Goal: Participate in discussion

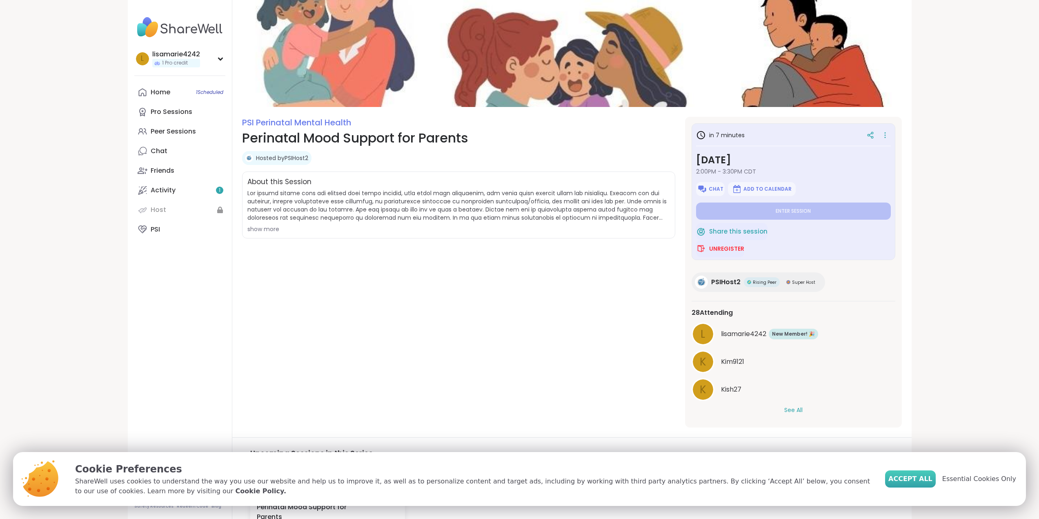
click at [926, 477] on span "Accept All" at bounding box center [911, 479] width 44 height 10
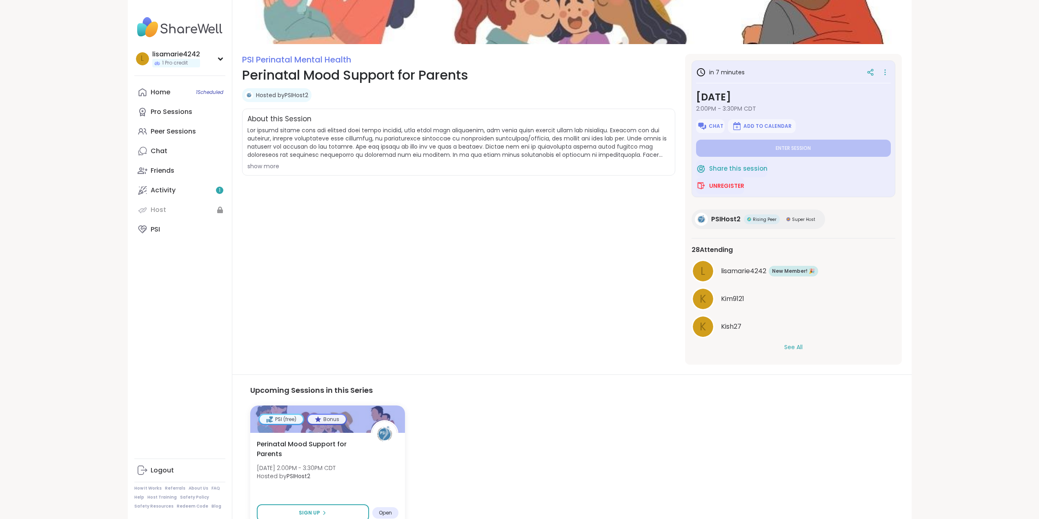
scroll to position [108, 0]
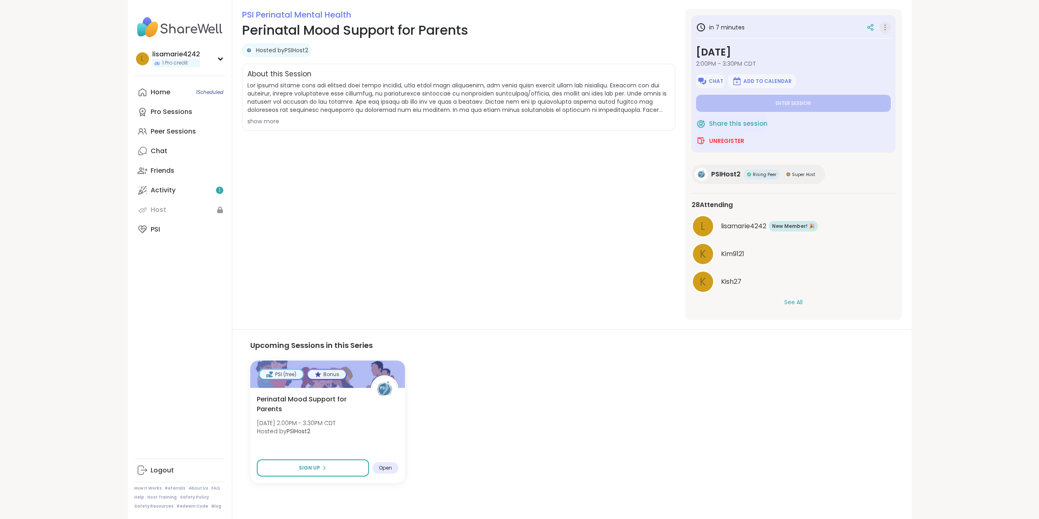
click at [887, 30] on icon at bounding box center [885, 27] width 8 height 11
click at [829, 47] on button "View Guidelines" at bounding box center [841, 49] width 91 height 18
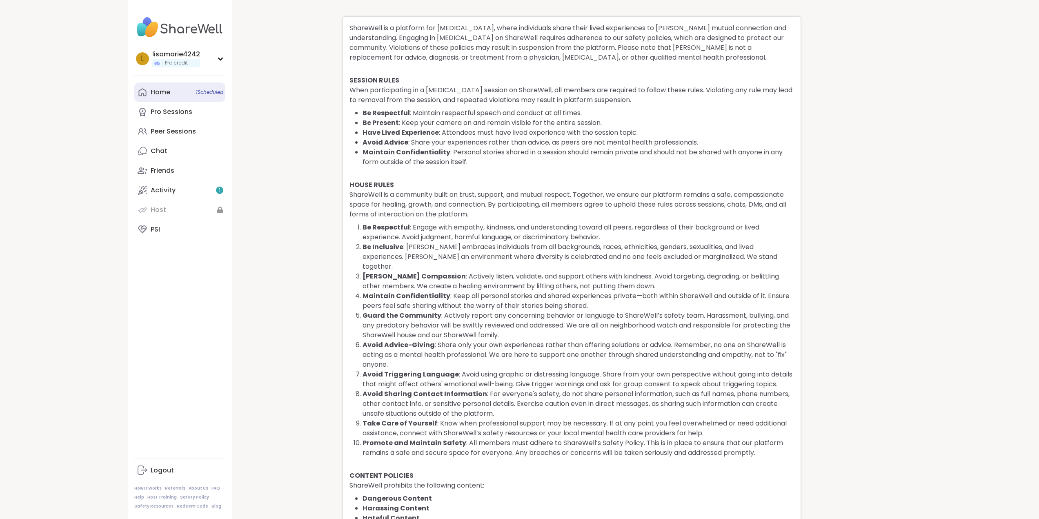
click at [162, 91] on div "Home 1 Scheduled" at bounding box center [161, 92] width 20 height 9
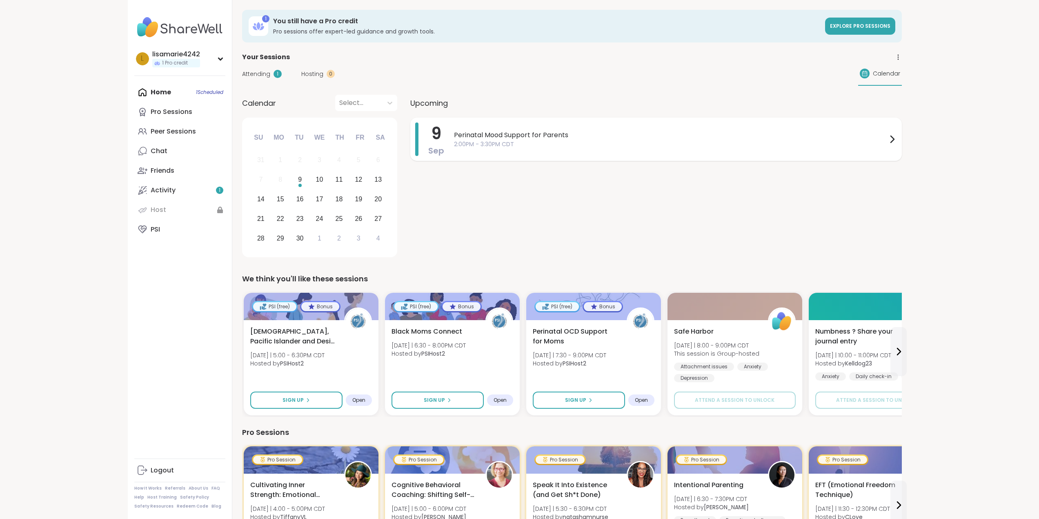
click at [548, 144] on span "2:00PM - 3:30PM CDT" at bounding box center [670, 144] width 433 height 9
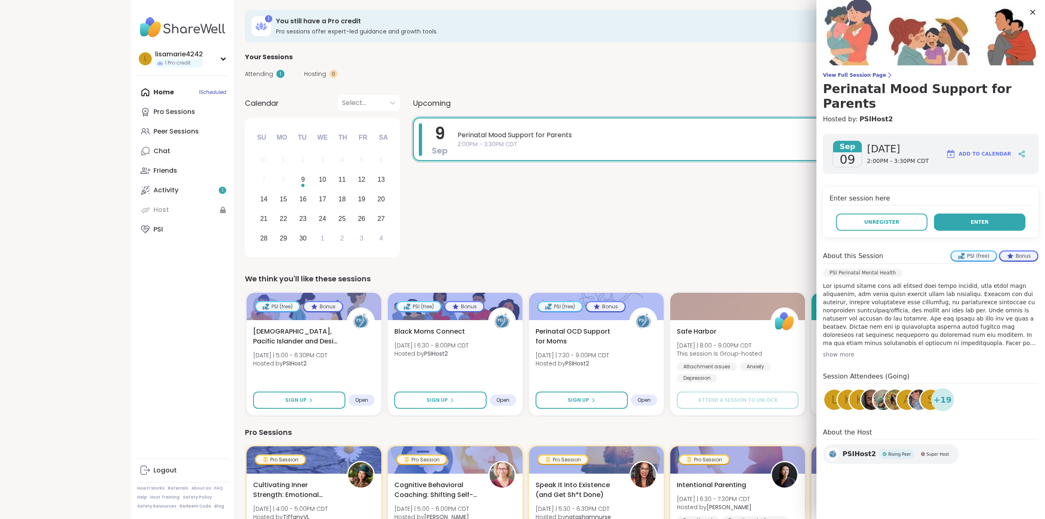
click at [961, 214] on button "Enter" at bounding box center [979, 222] width 91 height 17
click at [996, 214] on button "Enter" at bounding box center [973, 222] width 91 height 17
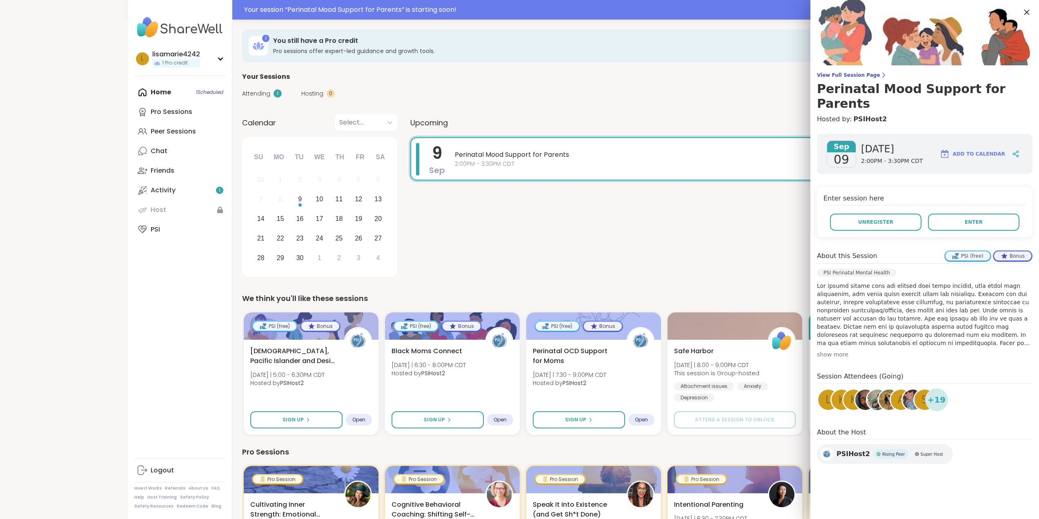
click at [1025, 11] on icon at bounding box center [1027, 12] width 10 height 10
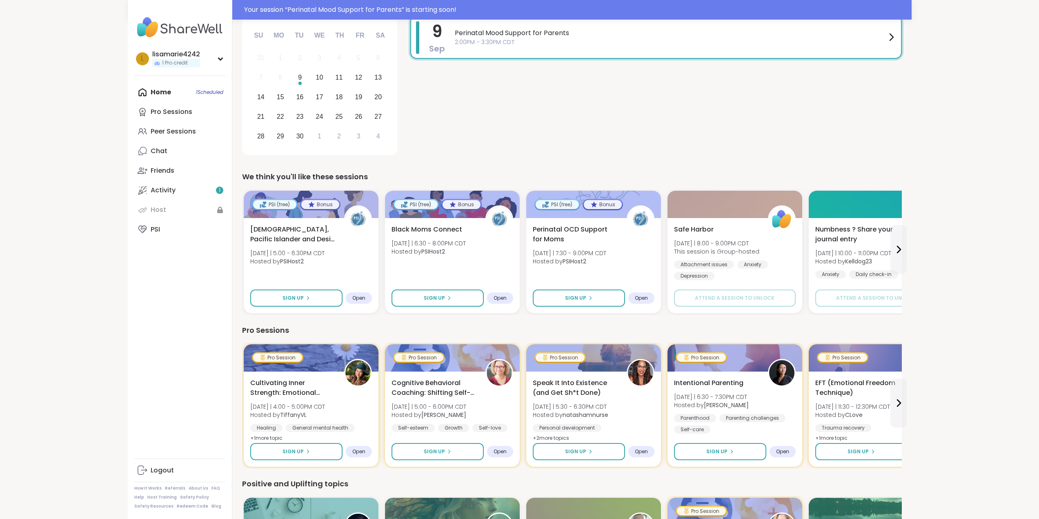
scroll to position [123, 0]
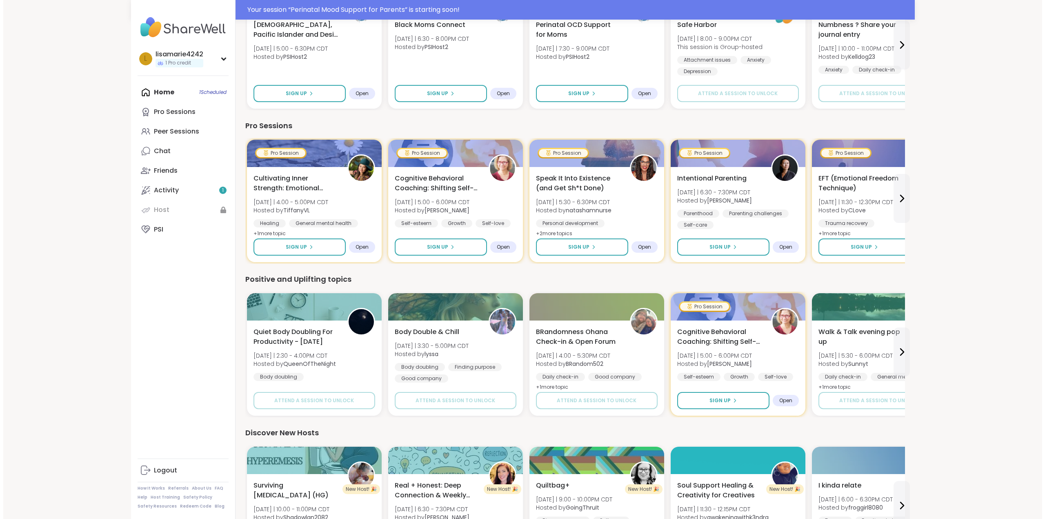
scroll to position [327, 0]
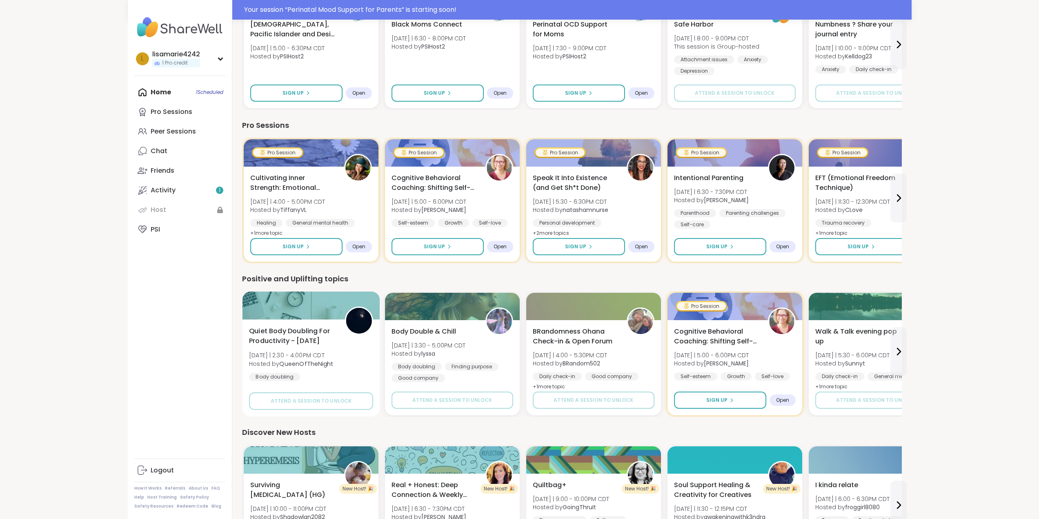
click at [289, 335] on span "Quiet Body Doubling For Productivity - [DATE]" at bounding box center [292, 336] width 87 height 20
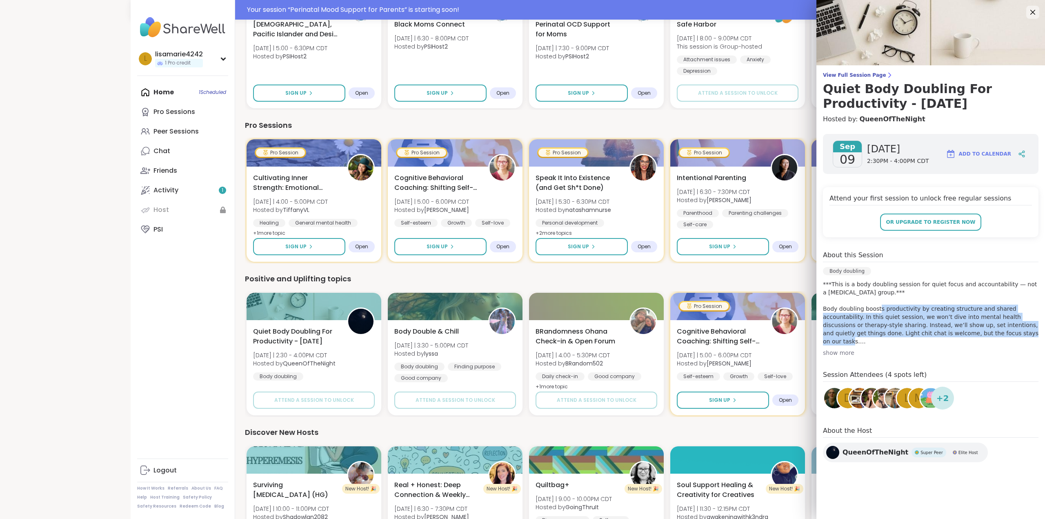
drag, startPoint x: 874, startPoint y: 309, endPoint x: 963, endPoint y: 335, distance: 92.9
click at [963, 335] on p "***This is a body doubling session for quiet focus and accountability — not a […" at bounding box center [931, 312] width 216 height 65
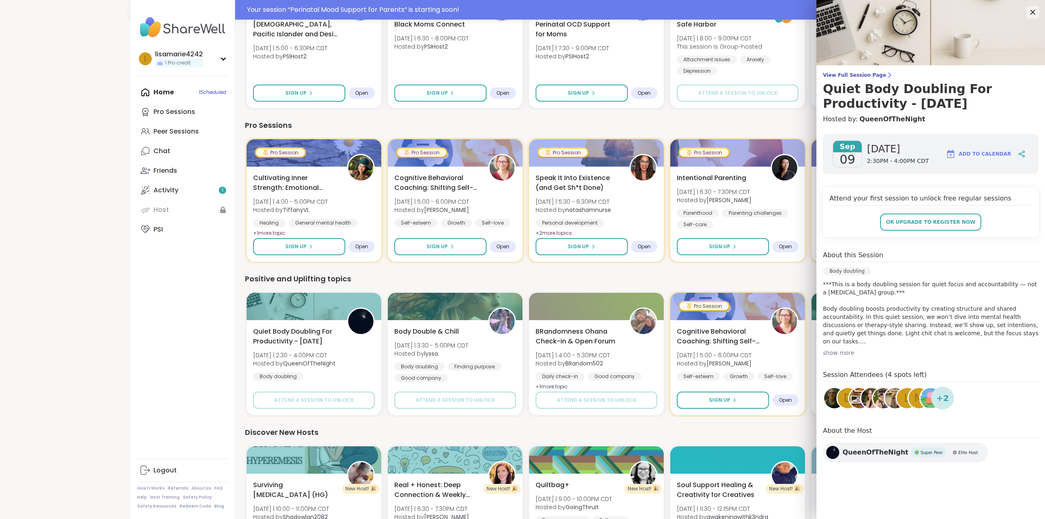
click at [823, 342] on p "***This is a body doubling session for quiet focus and accountability — not a […" at bounding box center [931, 312] width 216 height 65
click at [823, 353] on div "show more" at bounding box center [931, 353] width 216 height 8
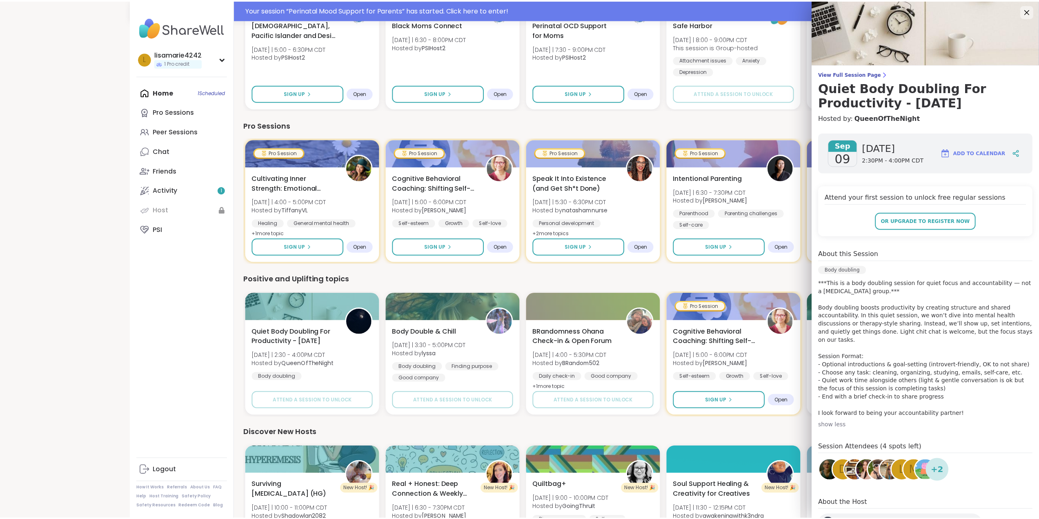
scroll to position [0, 0]
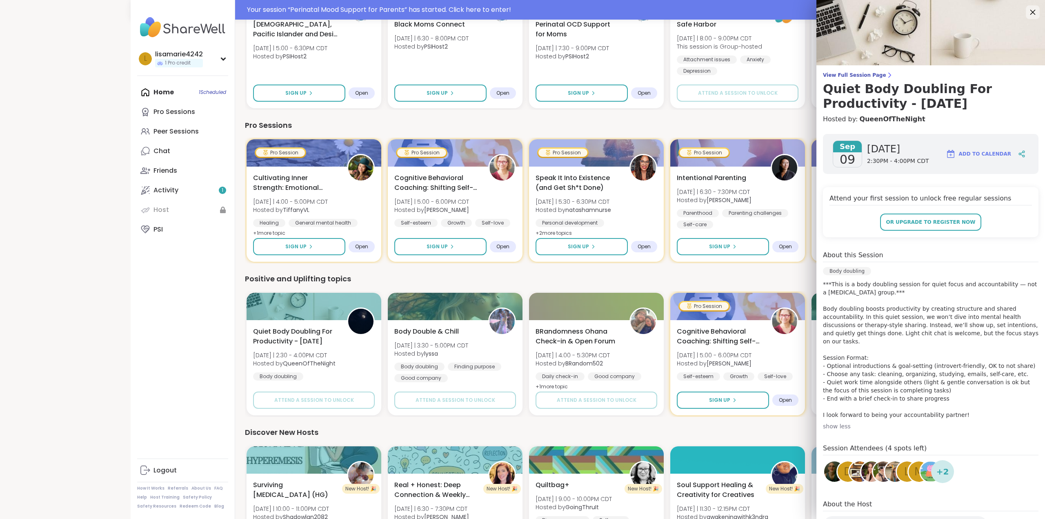
click at [1031, 13] on icon at bounding box center [1033, 12] width 5 height 5
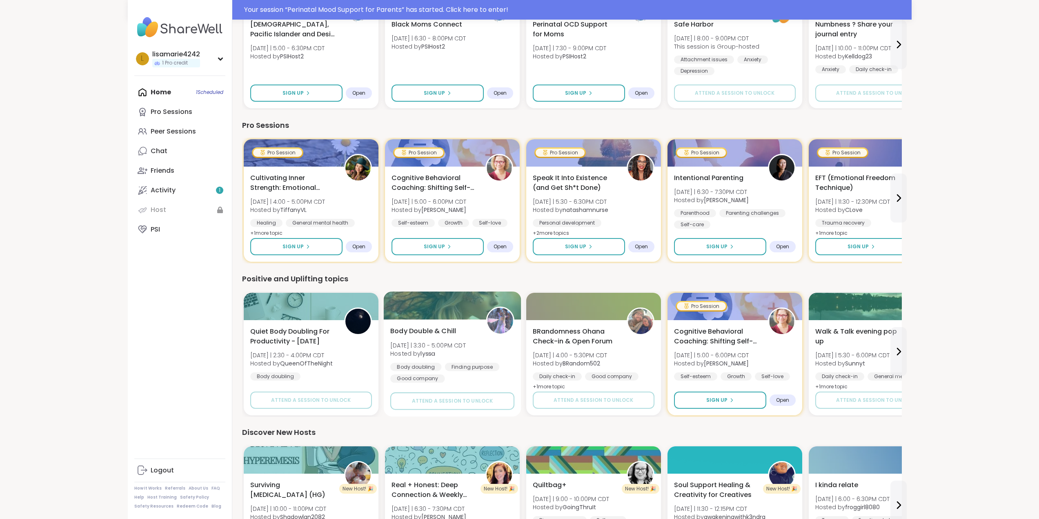
click at [451, 324] on div "Body Double & Chill [DATE] | 3:30 - 5:00PM CDT Hosted by lyssa Body doubling Fi…" at bounding box center [452, 367] width 138 height 97
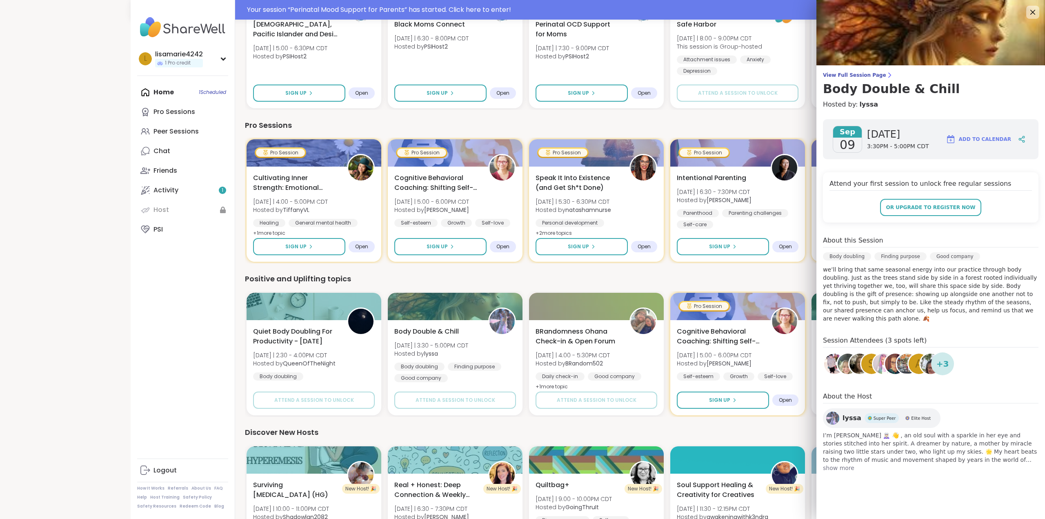
click at [195, 426] on div "l lisamarie4242 1 Pro credit Profile Membership Settings Help Home 1 Scheduled …" at bounding box center [183, 259] width 105 height 519
